Goal: Task Accomplishment & Management: Manage account settings

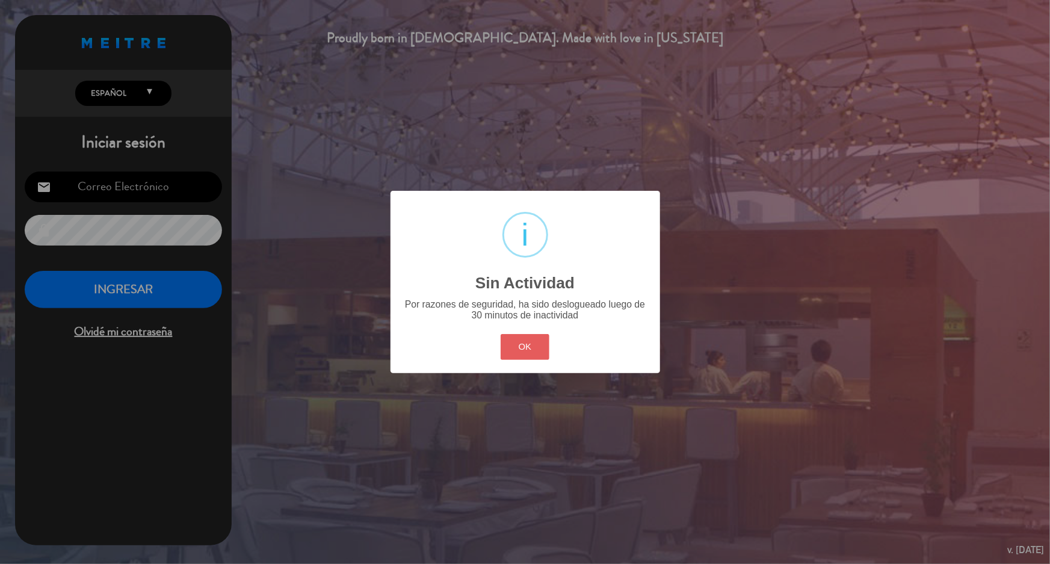
type input "[EMAIL_ADDRESS][DOMAIN_NAME]"
click at [525, 348] on button "OK" at bounding box center [524, 347] width 49 height 26
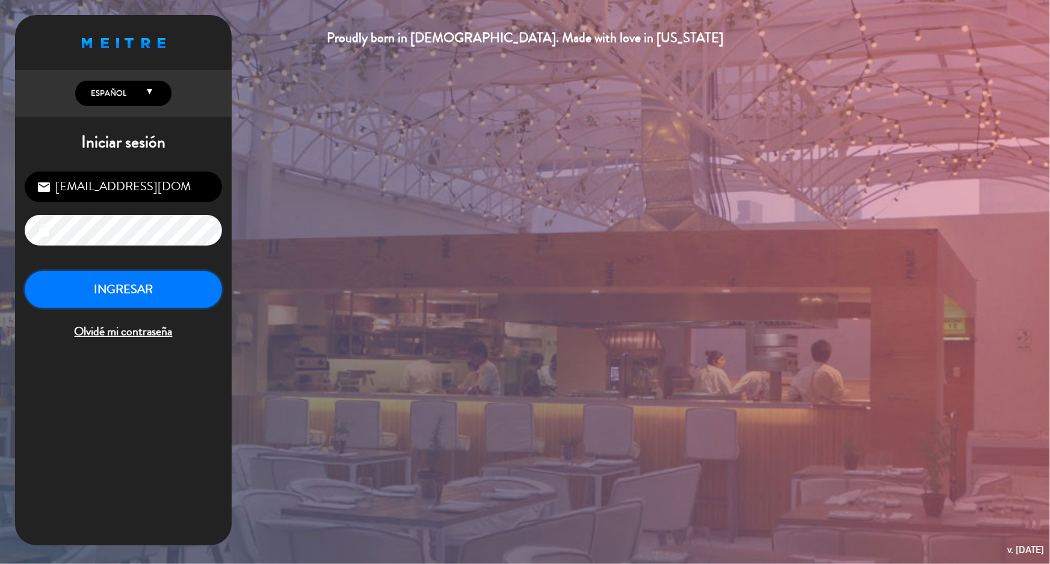
click at [154, 291] on button "INGRESAR" at bounding box center [123, 290] width 197 height 38
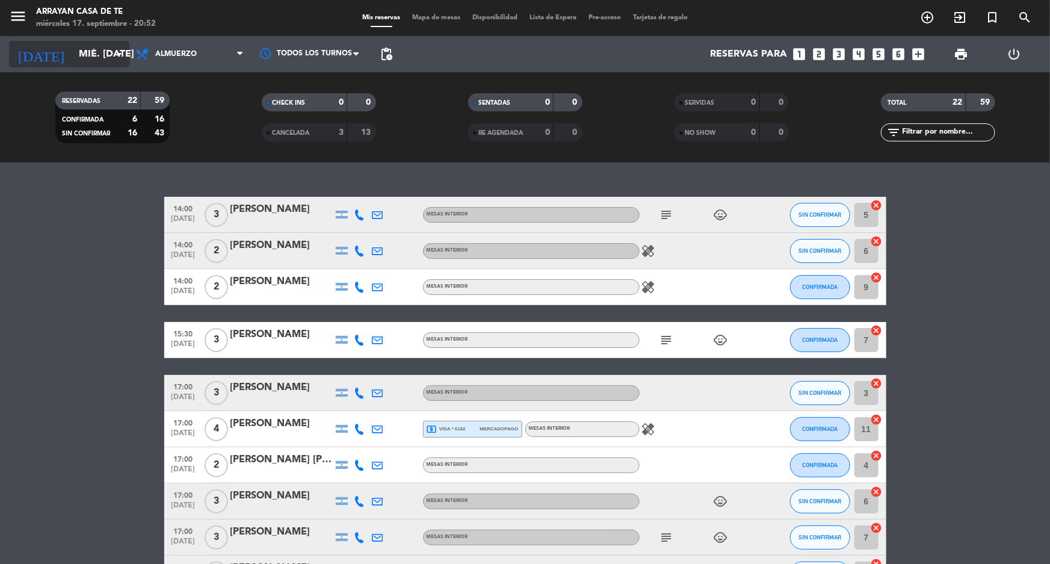
click at [114, 54] on icon "arrow_drop_down" at bounding box center [119, 54] width 14 height 14
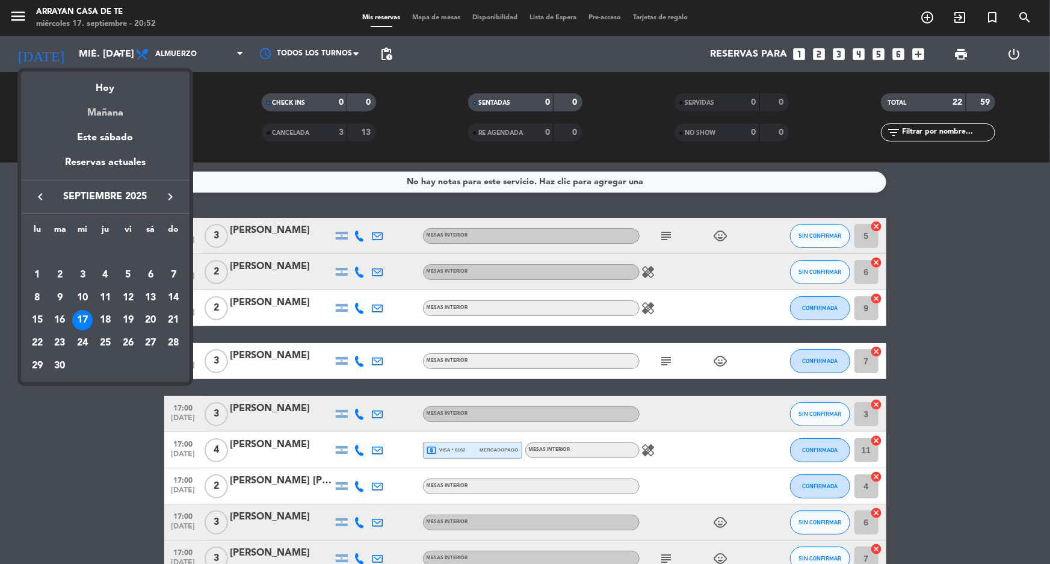
click at [106, 111] on div "Mañana" at bounding box center [105, 108] width 168 height 25
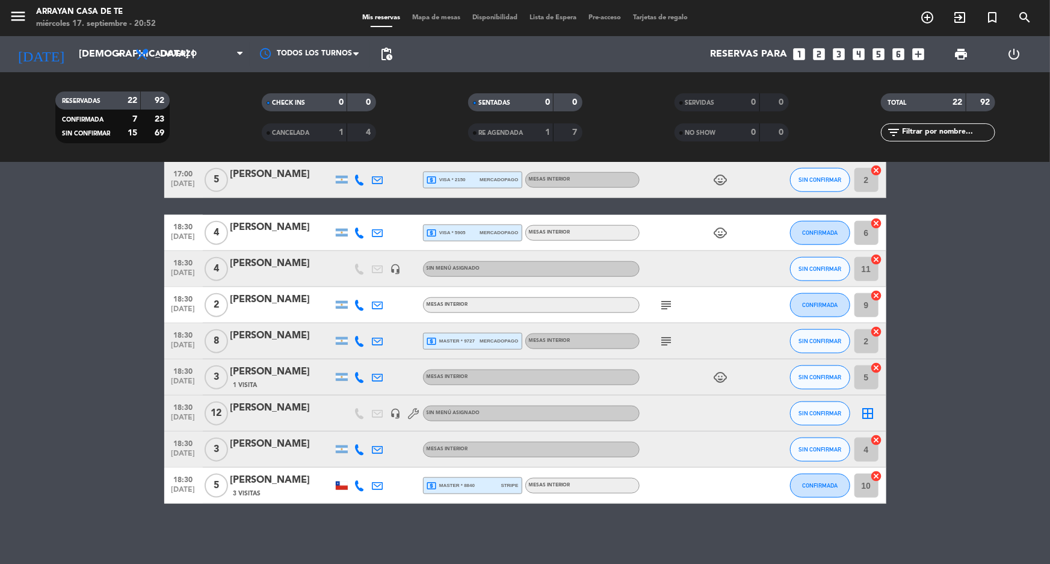
scroll to position [449, 0]
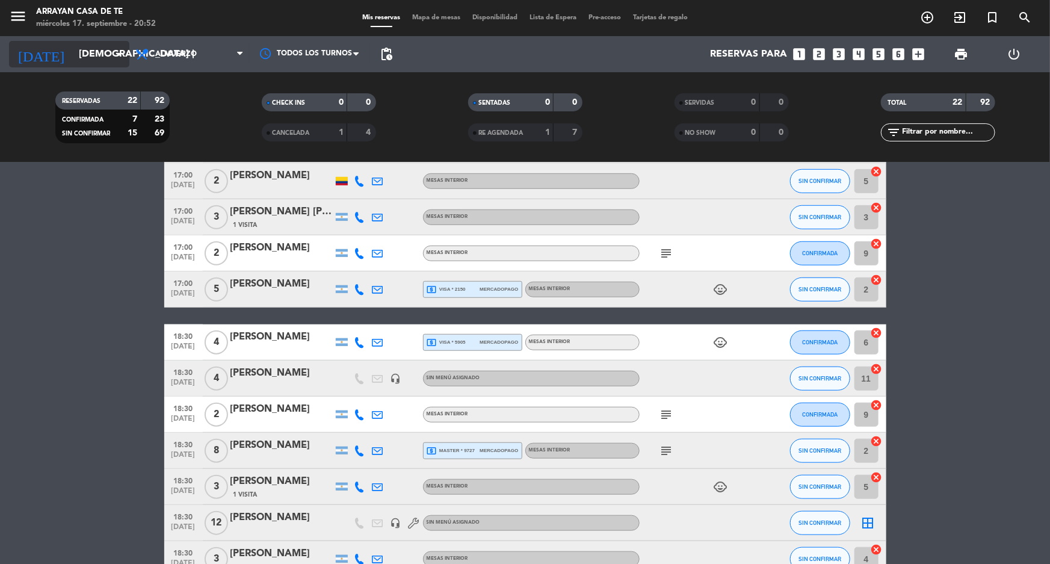
click at [105, 64] on input "[DEMOGRAPHIC_DATA] [DATE]" at bounding box center [136, 54] width 127 height 23
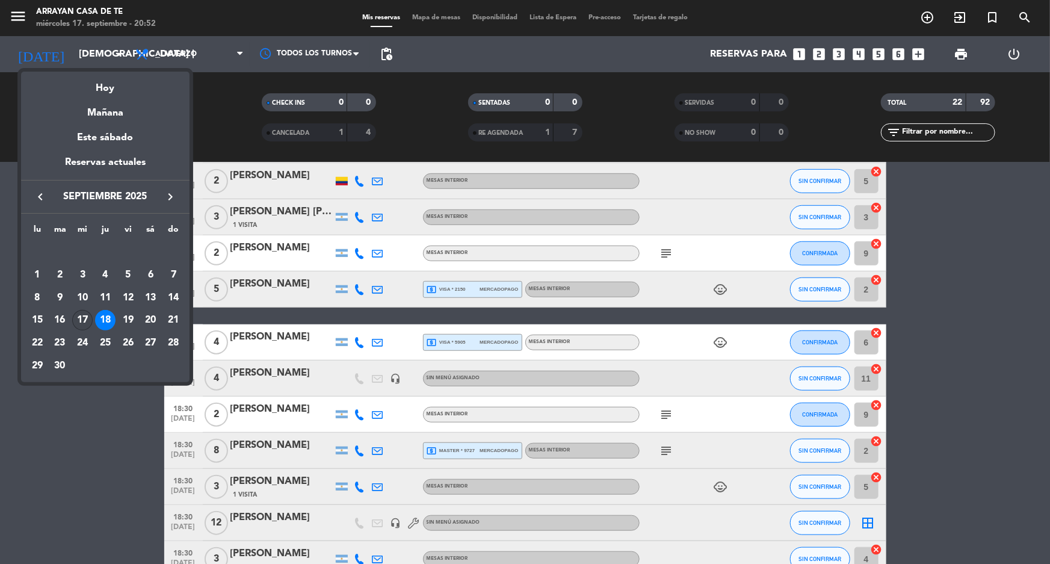
click at [91, 312] on td "17" at bounding box center [82, 320] width 23 height 23
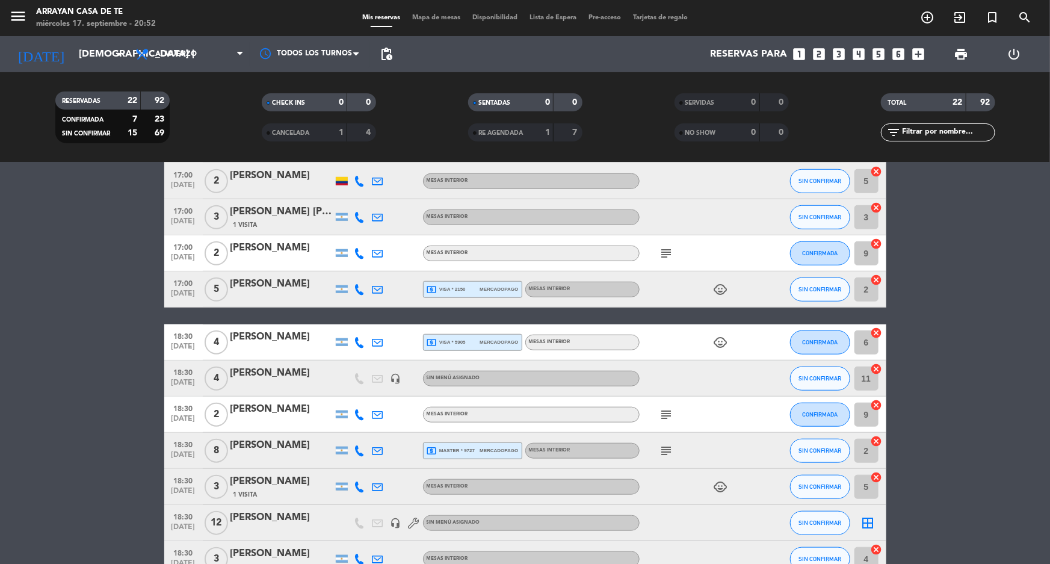
type input "mié. [DATE]"
click at [90, 314] on bookings-row "14:00 [DATE] 4 [PERSON_NAME] local_atm visa * 7611 mercadopago MESAS INTERIOR c…" at bounding box center [525, 190] width 1050 height 845
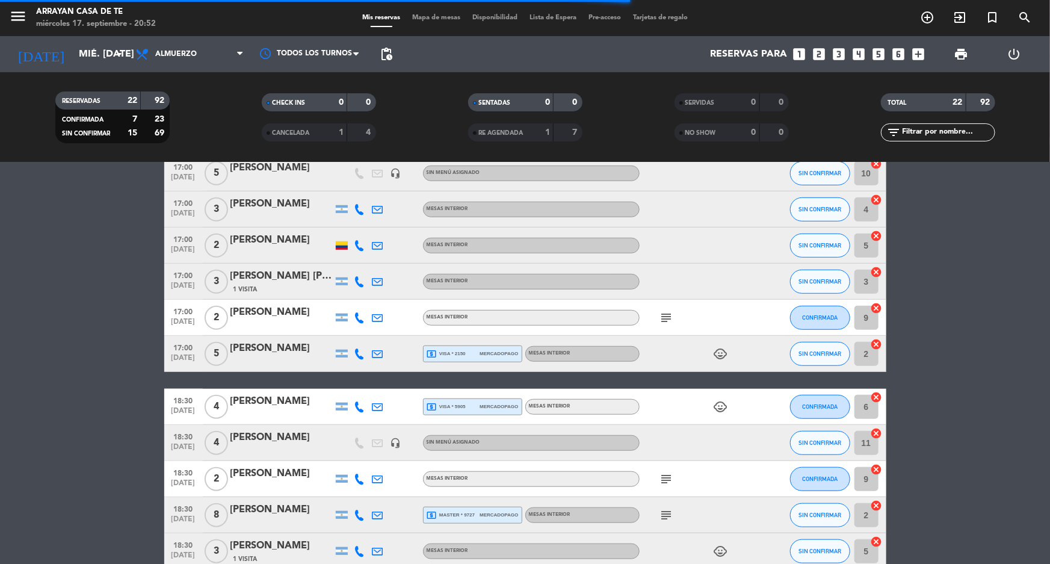
scroll to position [121, 0]
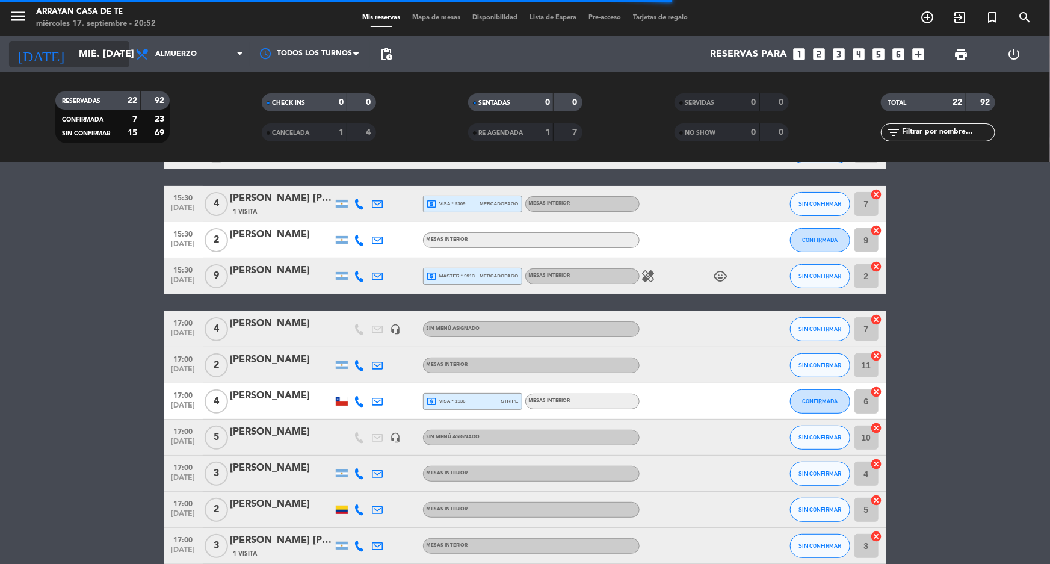
click at [104, 48] on input "mié. [DATE]" at bounding box center [136, 54] width 127 height 23
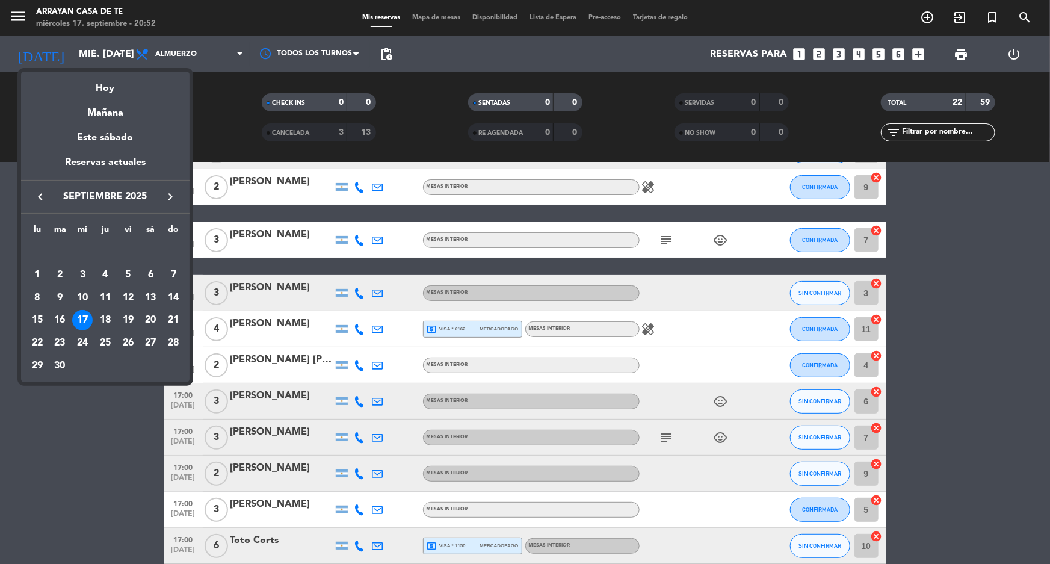
click at [81, 402] on div at bounding box center [525, 282] width 1050 height 564
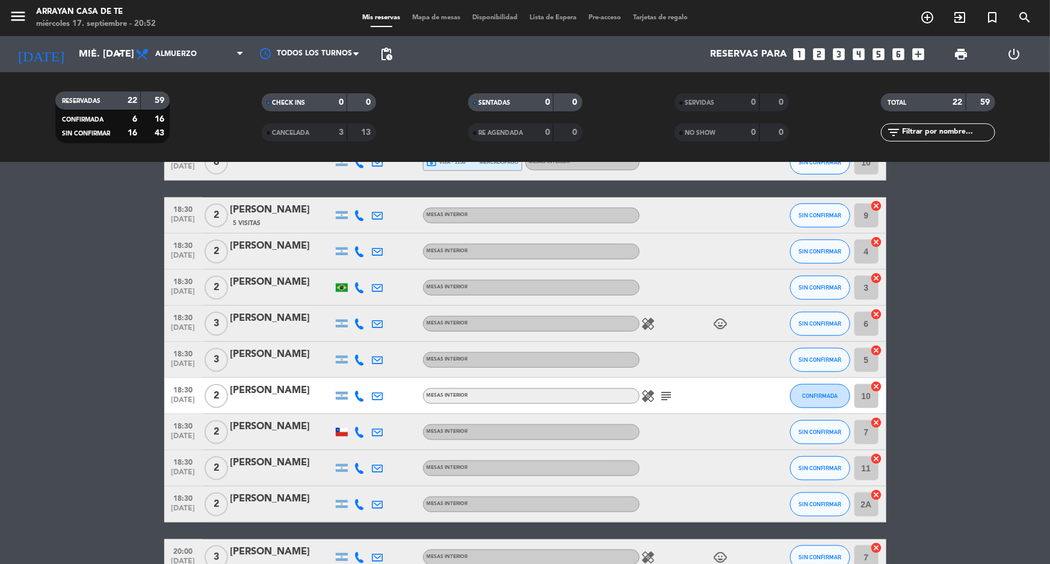
scroll to position [575, 0]
